Goal: Information Seeking & Learning: Learn about a topic

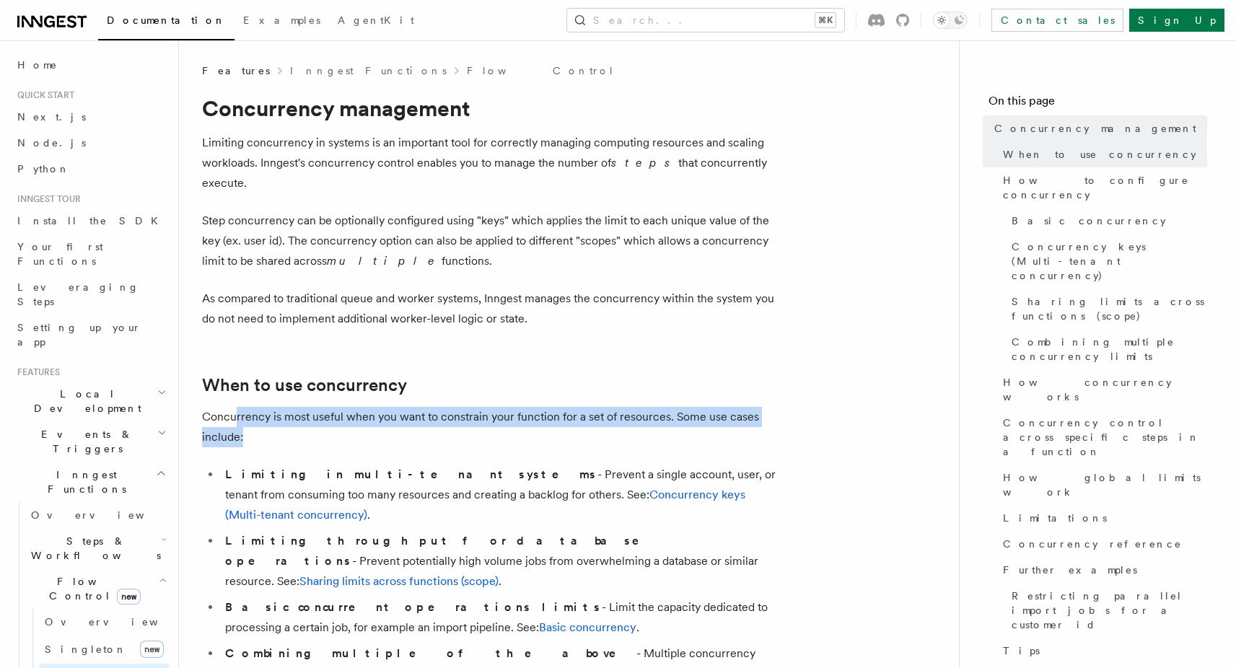
drag, startPoint x: 234, startPoint y: 396, endPoint x: 251, endPoint y: 412, distance: 23.5
click at [251, 412] on p "Concurrency is most useful when you want to constrain your function for a set o…" at bounding box center [490, 427] width 577 height 40
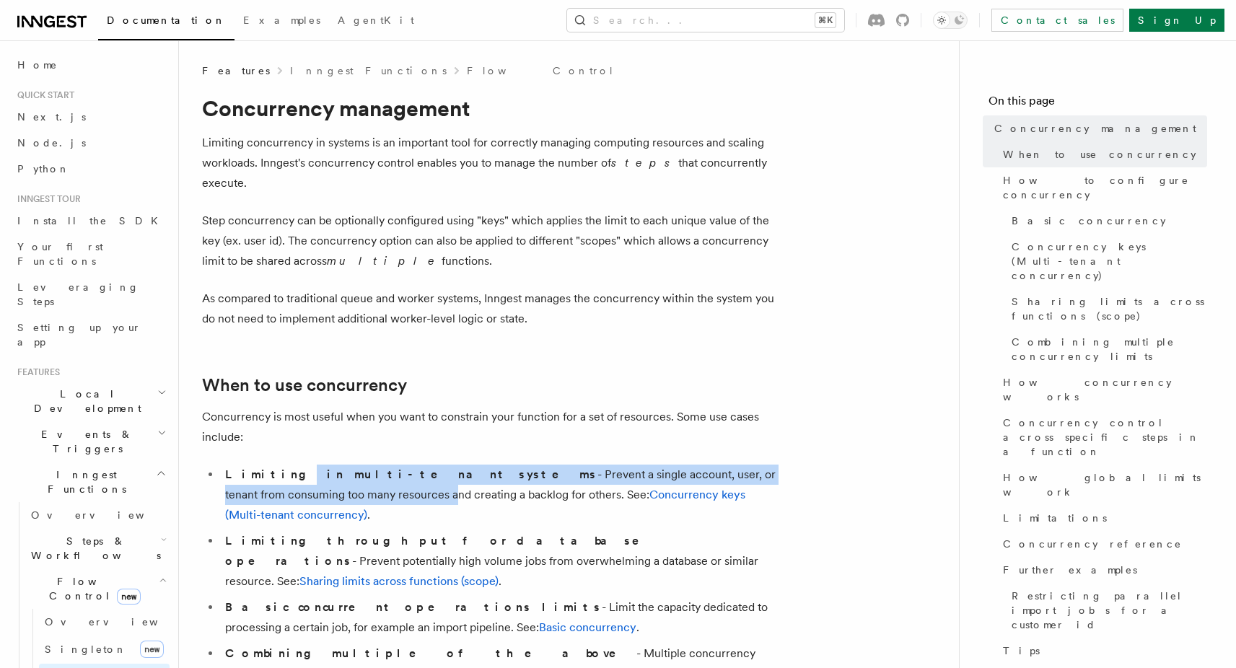
drag, startPoint x: 269, startPoint y: 454, endPoint x: 279, endPoint y: 467, distance: 15.9
click at [279, 467] on li "Limiting in multi-tenant systems - Prevent a single account, user, or tenant fr…" at bounding box center [500, 495] width 558 height 61
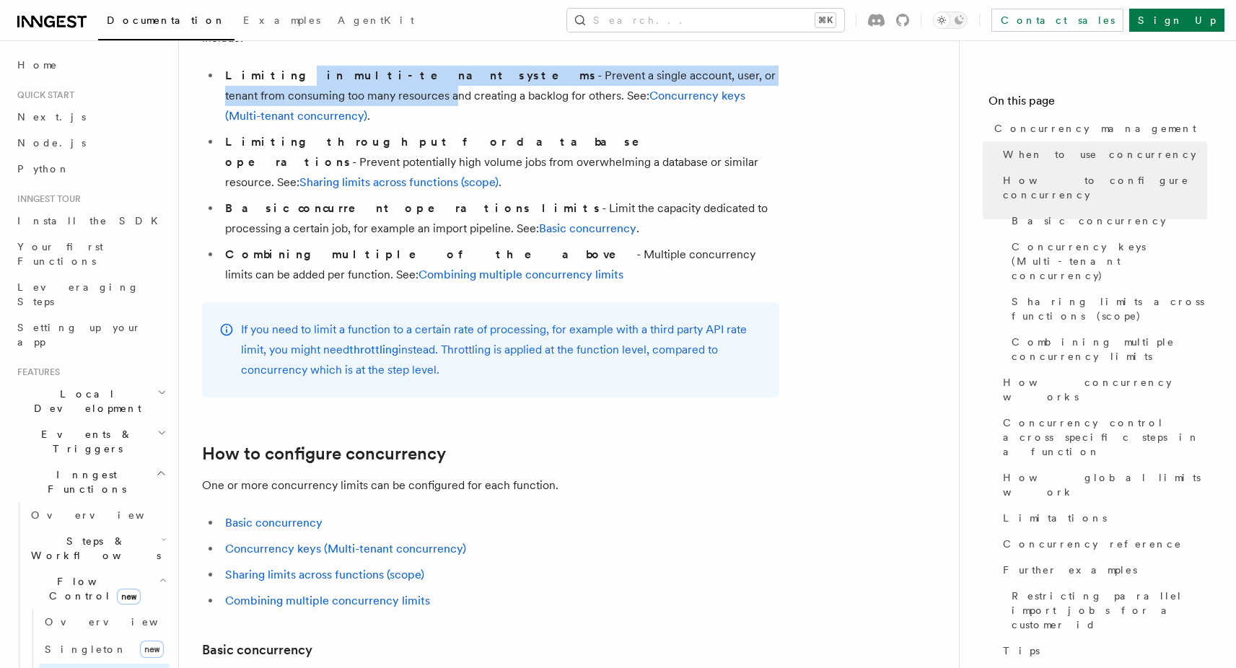
scroll to position [470, 0]
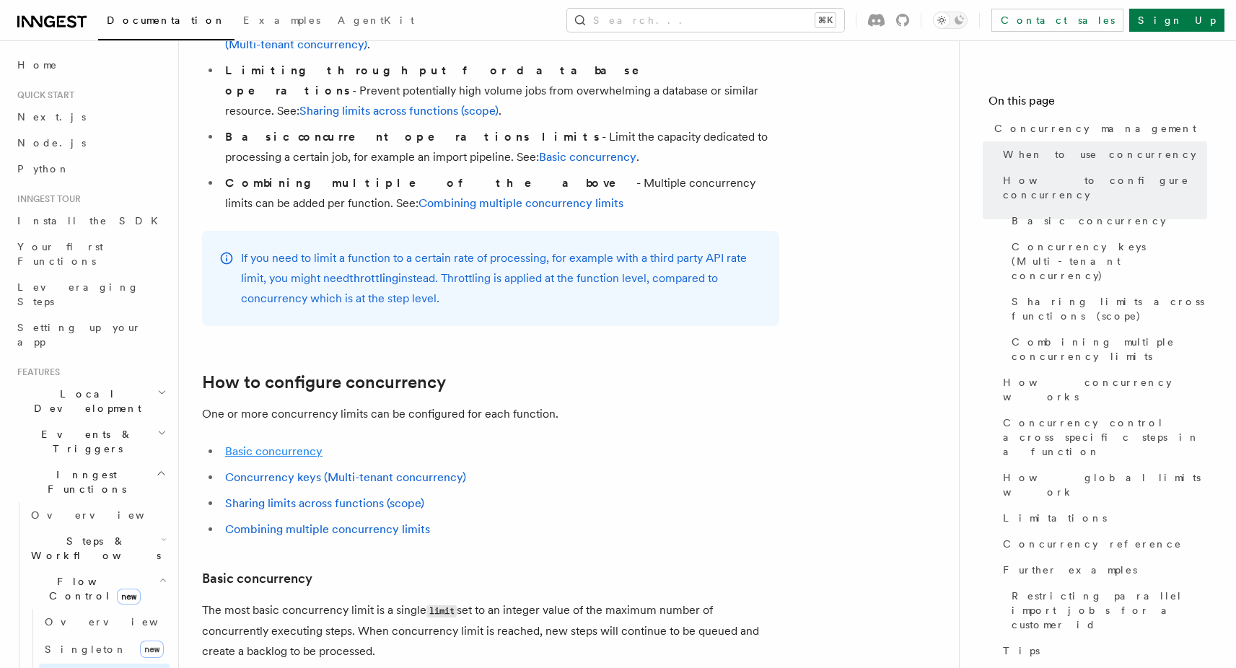
click at [258, 444] on link "Basic concurrency" at bounding box center [273, 451] width 97 height 14
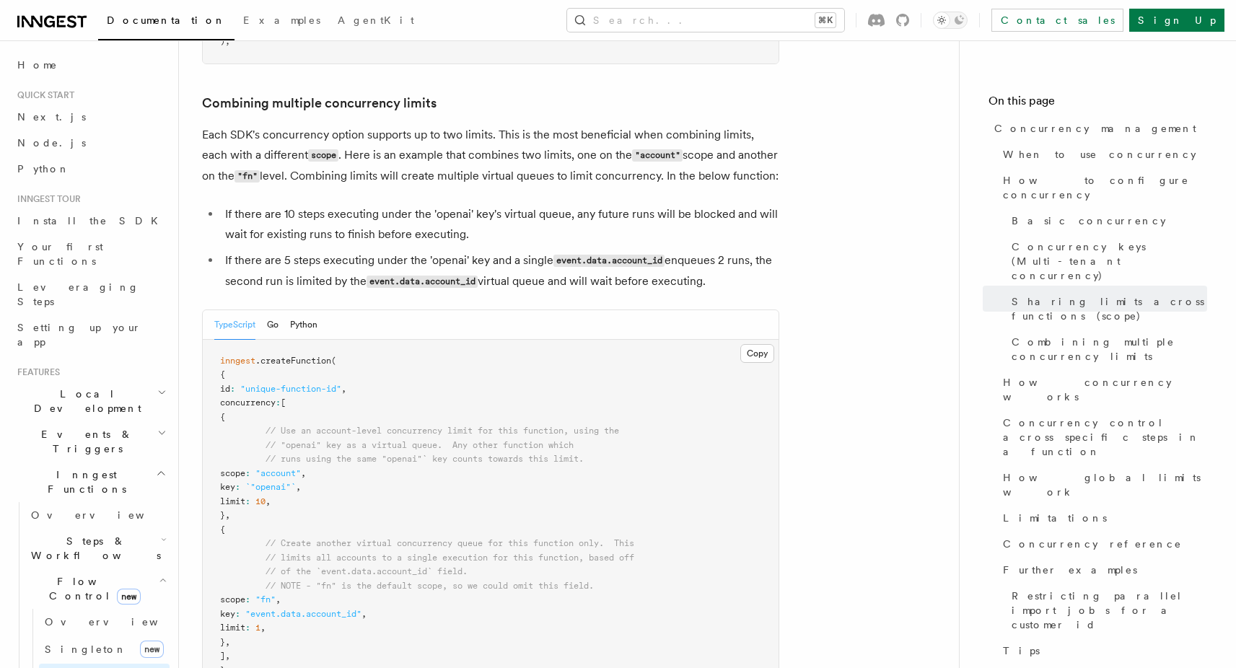
scroll to position [2627, 0]
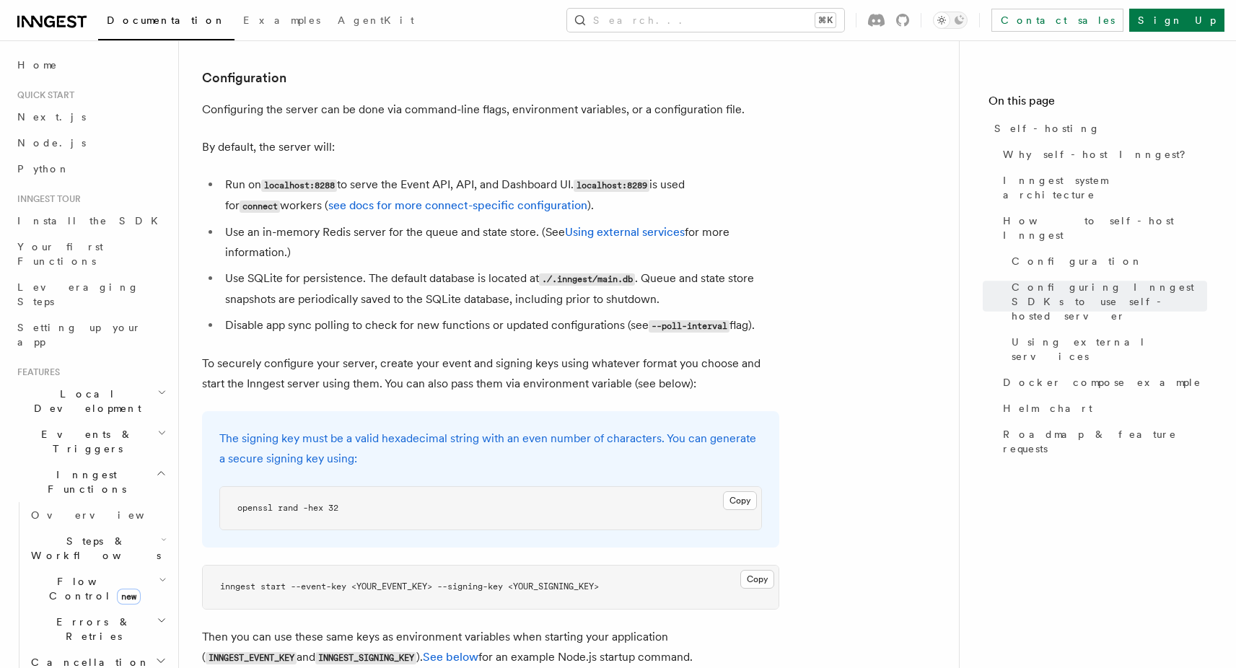
scroll to position [1765, 0]
